Goal: Transaction & Acquisition: Book appointment/travel/reservation

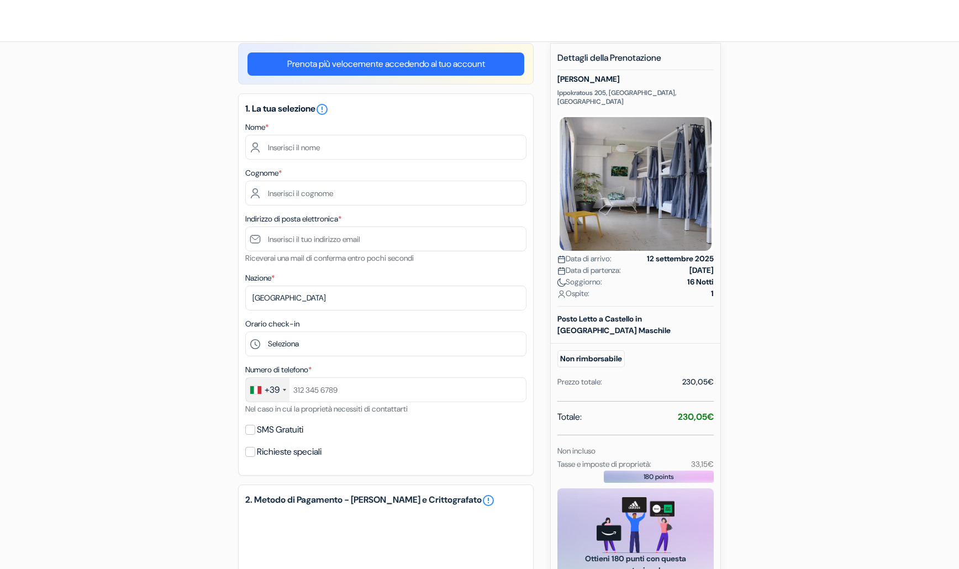
scroll to position [26, 0]
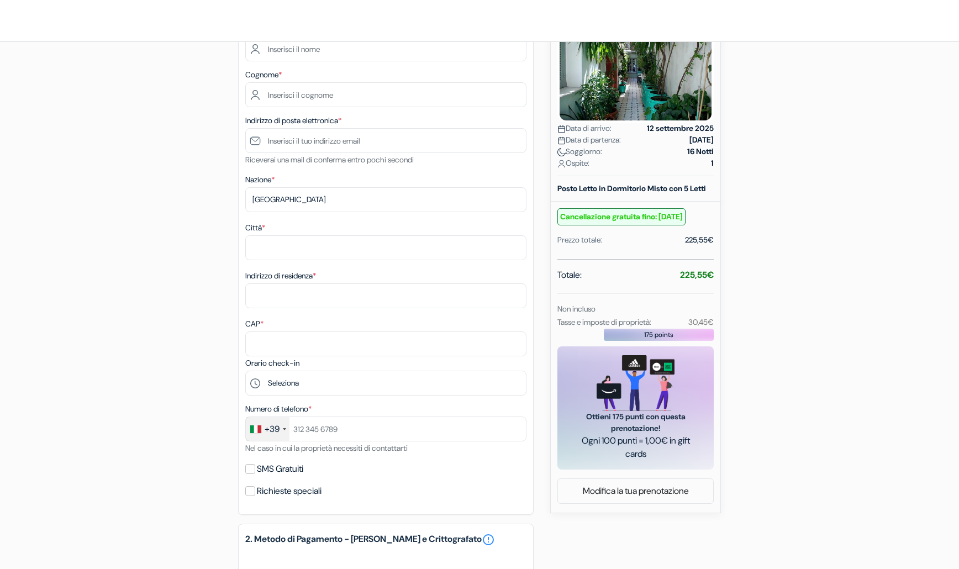
scroll to position [133, 0]
